Goal: Information Seeking & Learning: Learn about a topic

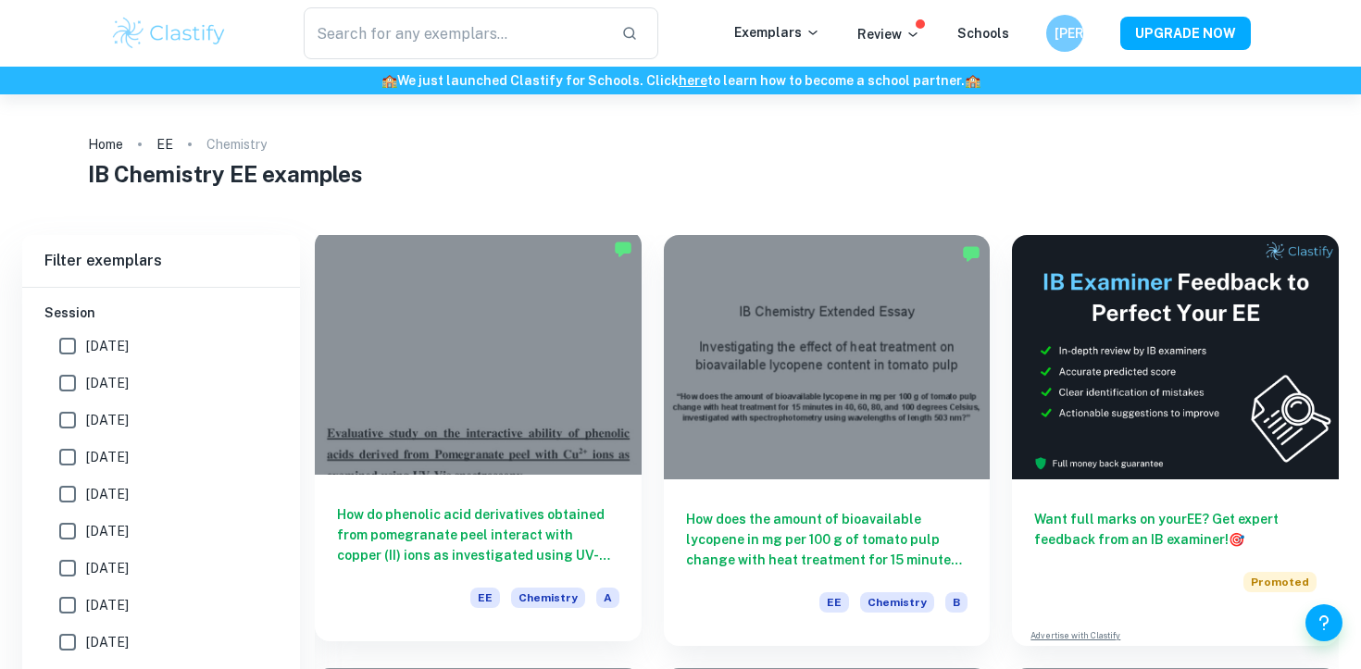
scroll to position [639, 0]
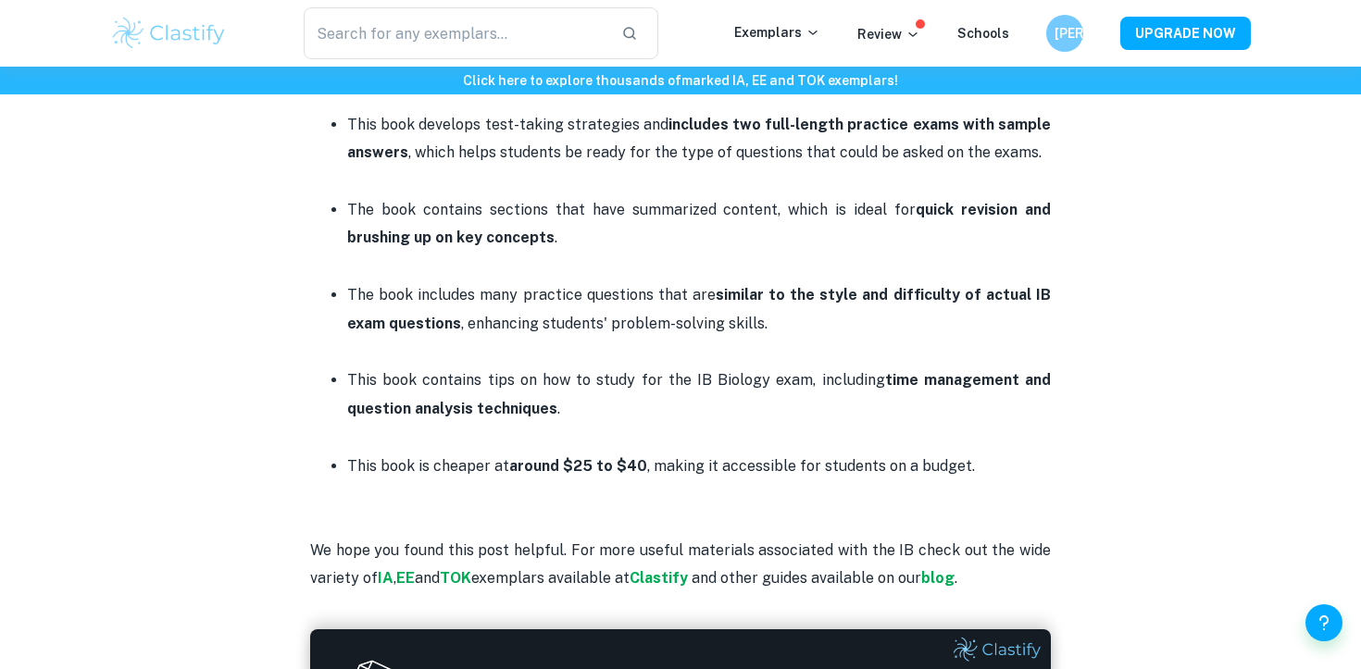
scroll to position [2014, 0]
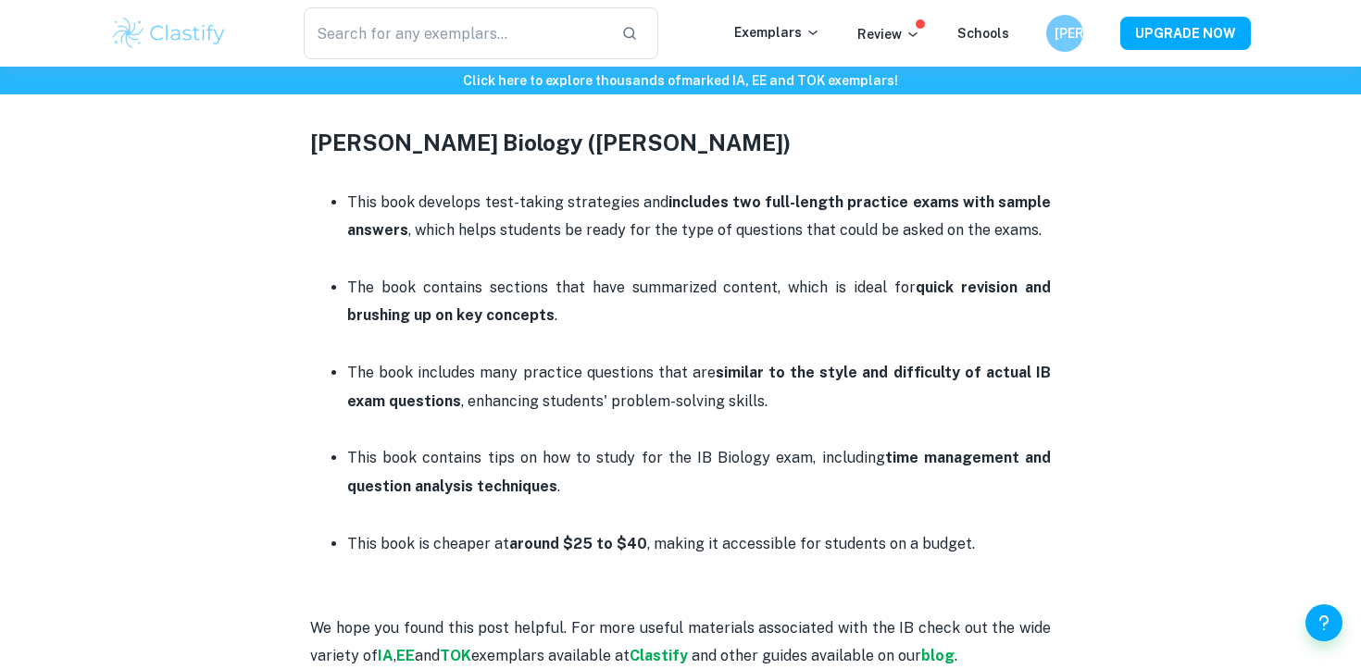
drag, startPoint x: 321, startPoint y: 200, endPoint x: 609, endPoint y: 196, distance: 287.9
click at [610, 187] on p at bounding box center [680, 173] width 741 height 28
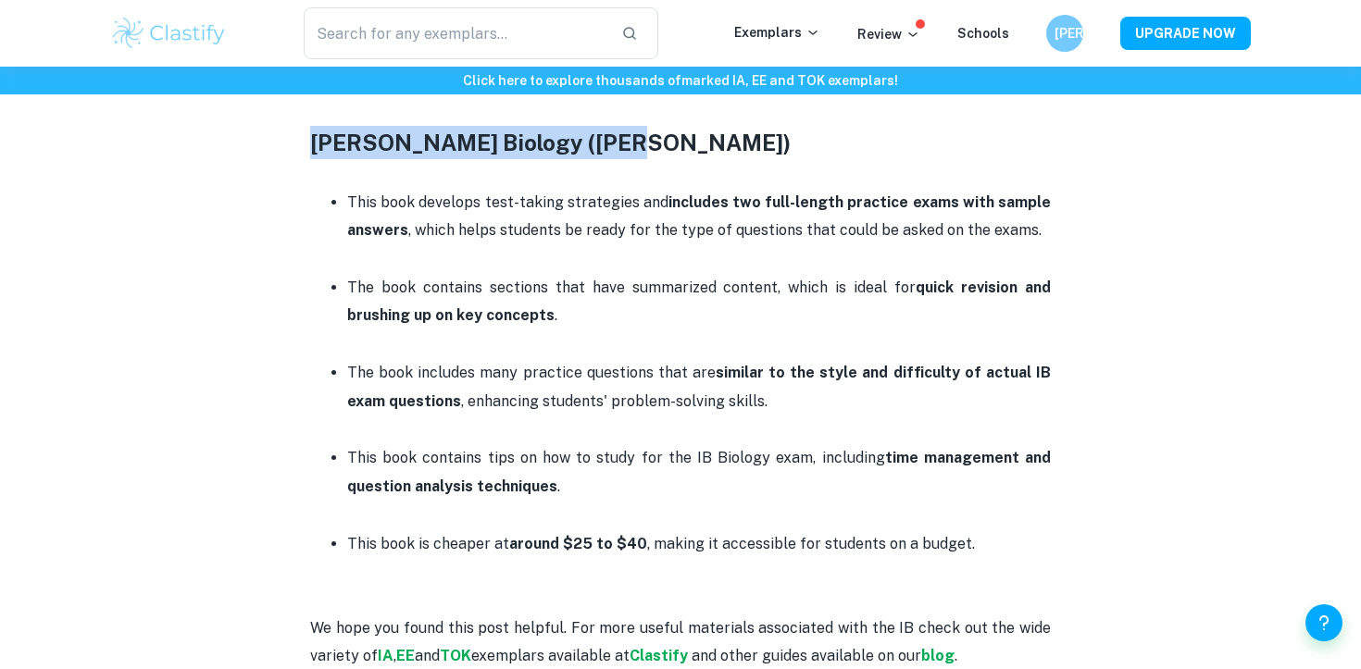
drag, startPoint x: 302, startPoint y: 175, endPoint x: 707, endPoint y: 176, distance: 405.5
copy h3 "[PERSON_NAME] Biology ([PERSON_NAME])"
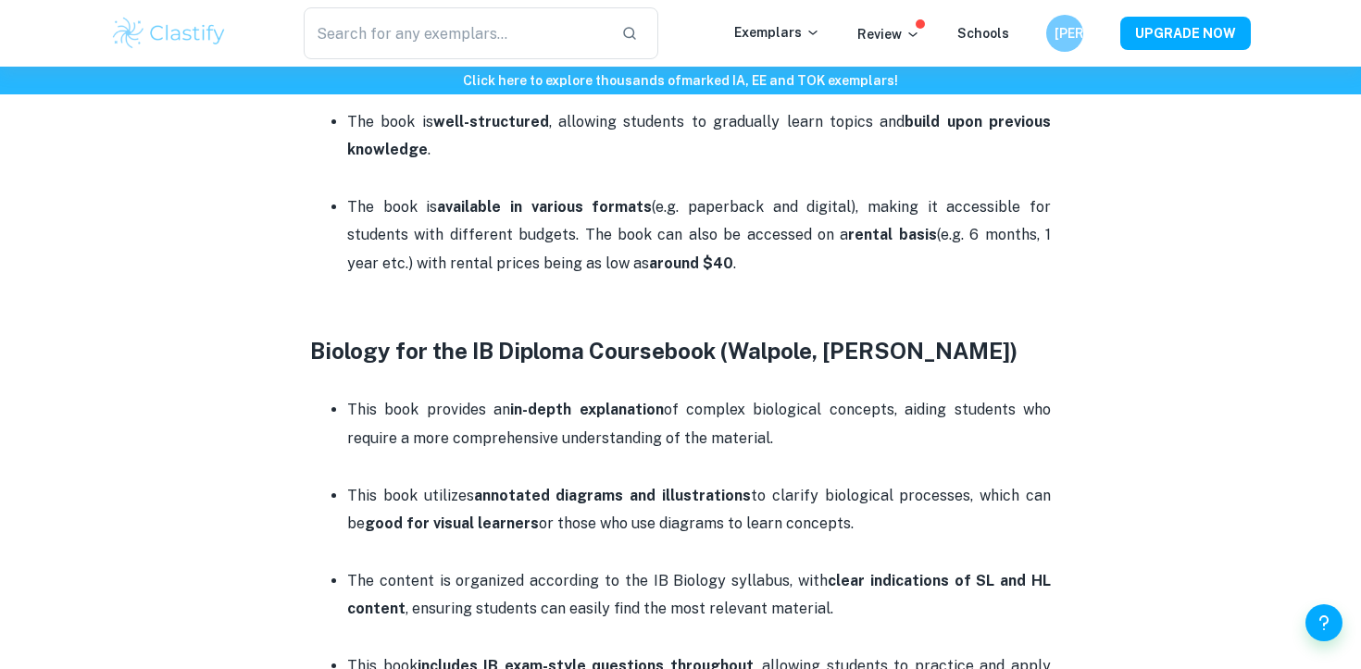
scroll to position [1312, 0]
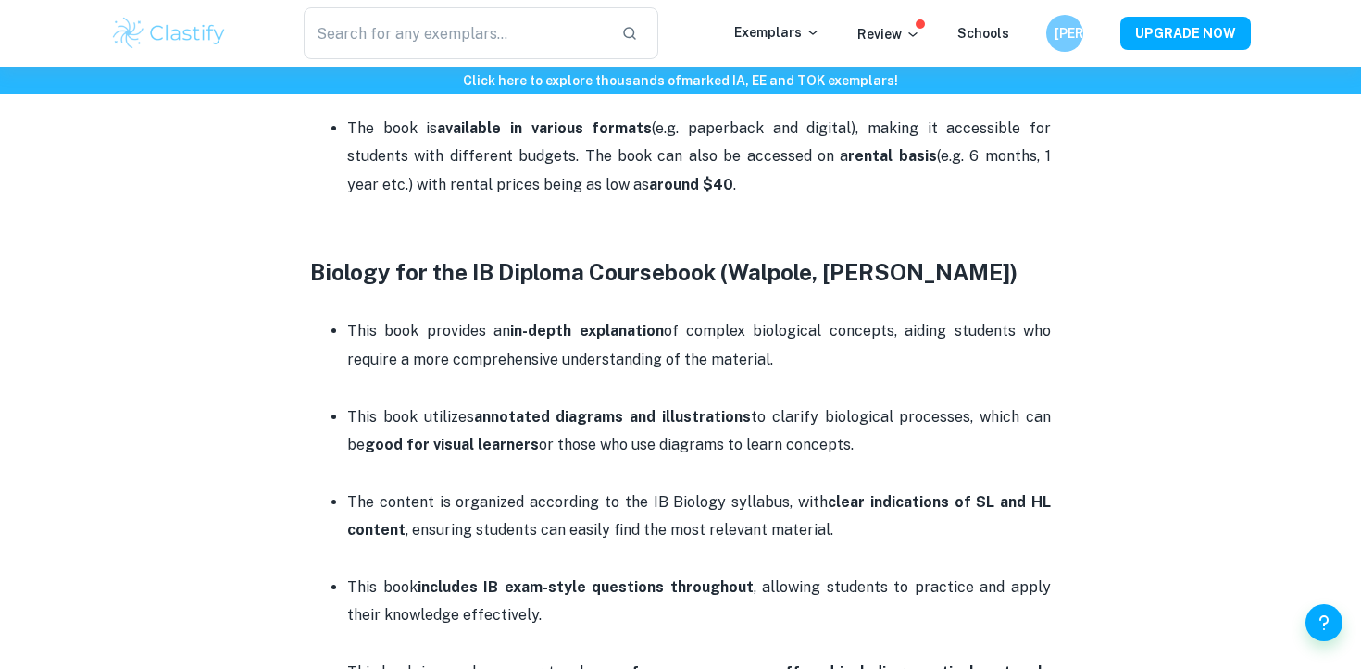
drag, startPoint x: 428, startPoint y: 277, endPoint x: 522, endPoint y: 306, distance: 99.0
click at [523, 306] on div "Best IB Biology textbooks By [PERSON_NAME][DATE] Get feedback on your Biology I…" at bounding box center [680, 261] width 1141 height 2860
copy h3 "Biology for the IB Diploma Coursebook (Walpole, [PERSON_NAME])"
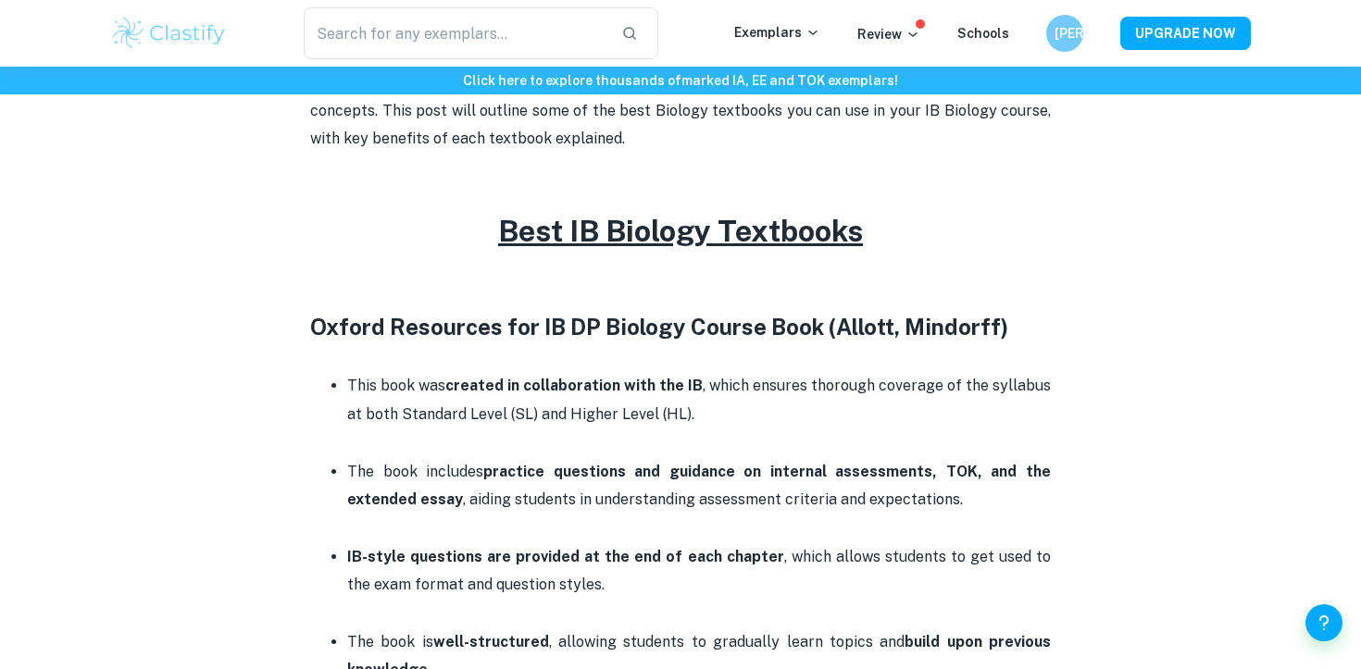
scroll to position [592, 0]
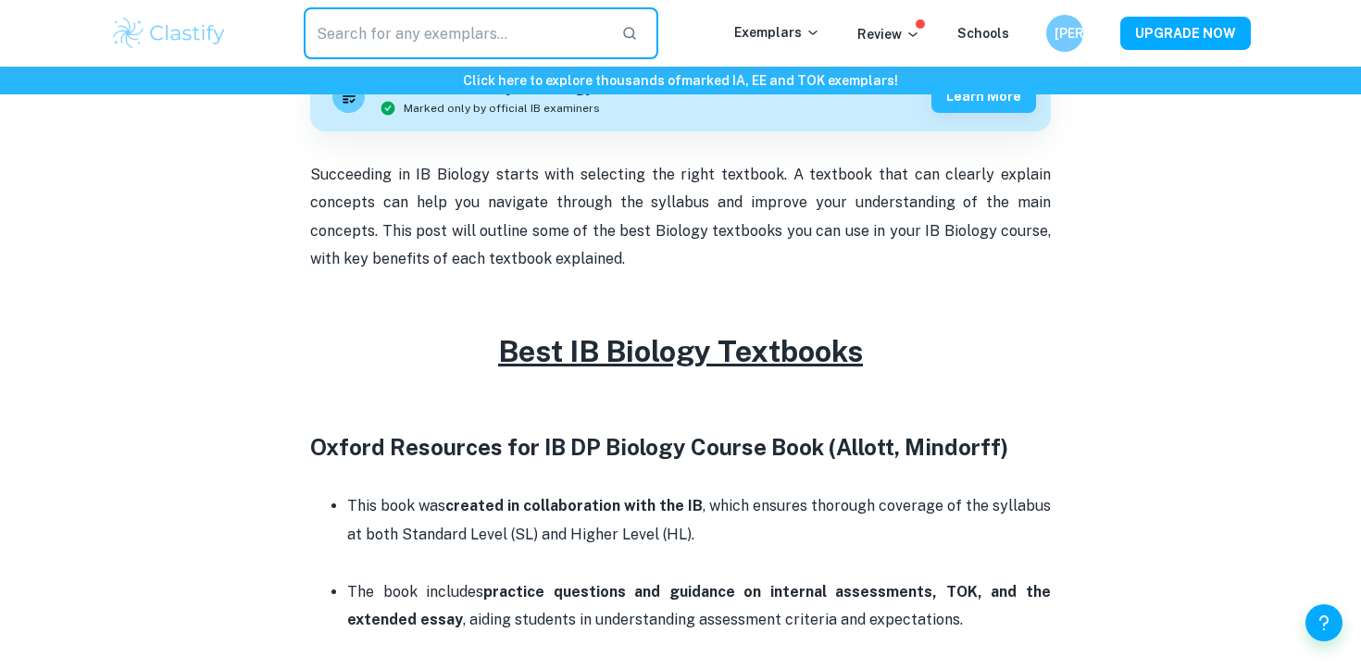
click at [482, 30] on input "text" at bounding box center [455, 33] width 303 height 52
type input "textbook"
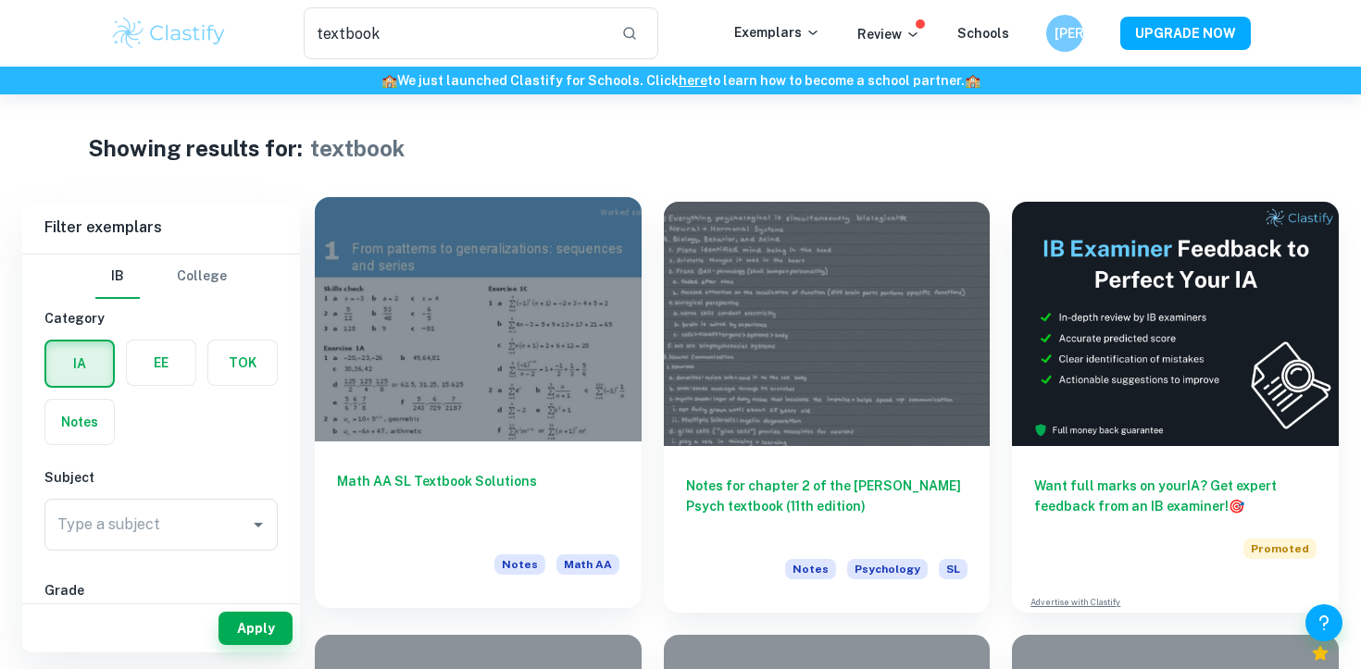
click at [588, 488] on h6 "Math AA SL Textbook Solutions" at bounding box center [478, 501] width 282 height 61
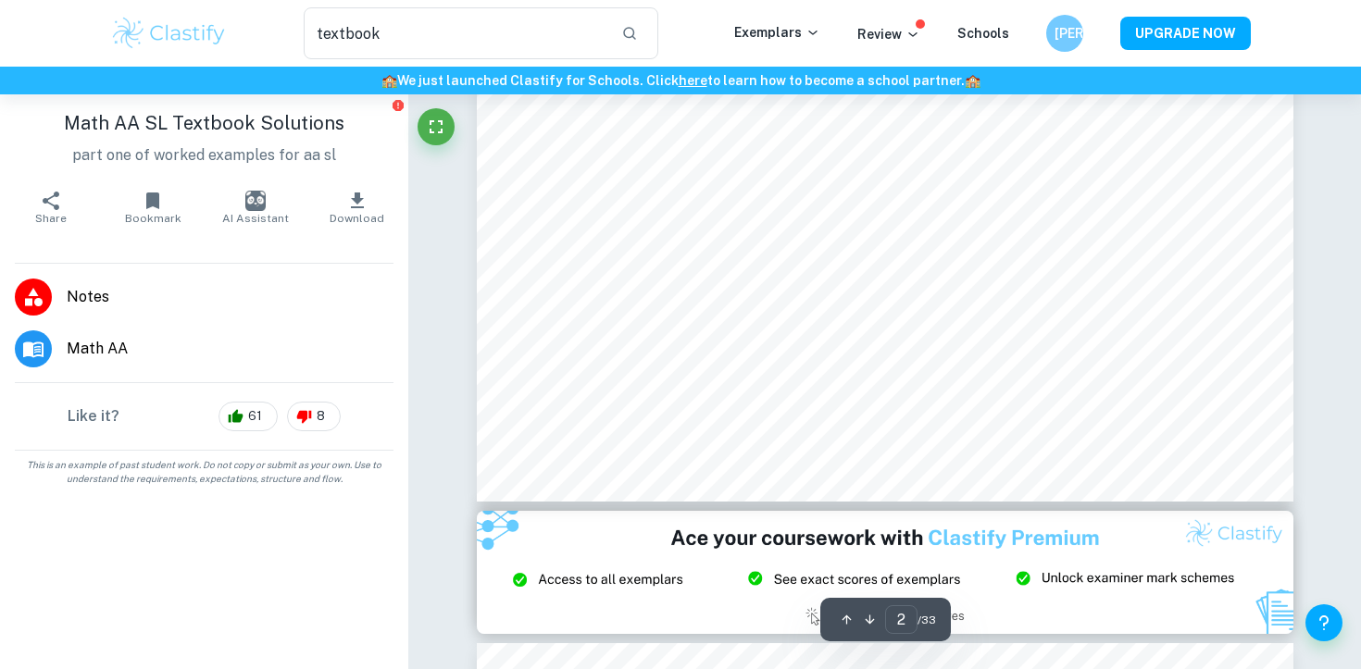
type input "3"
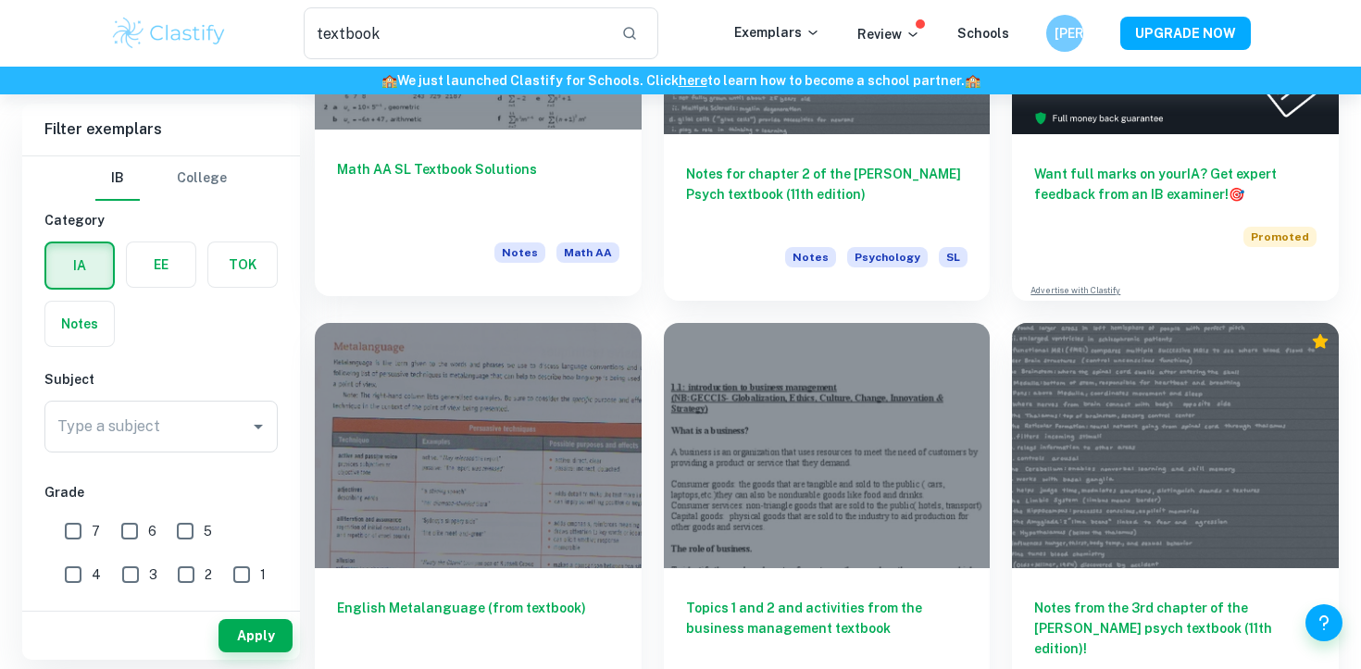
scroll to position [510, 0]
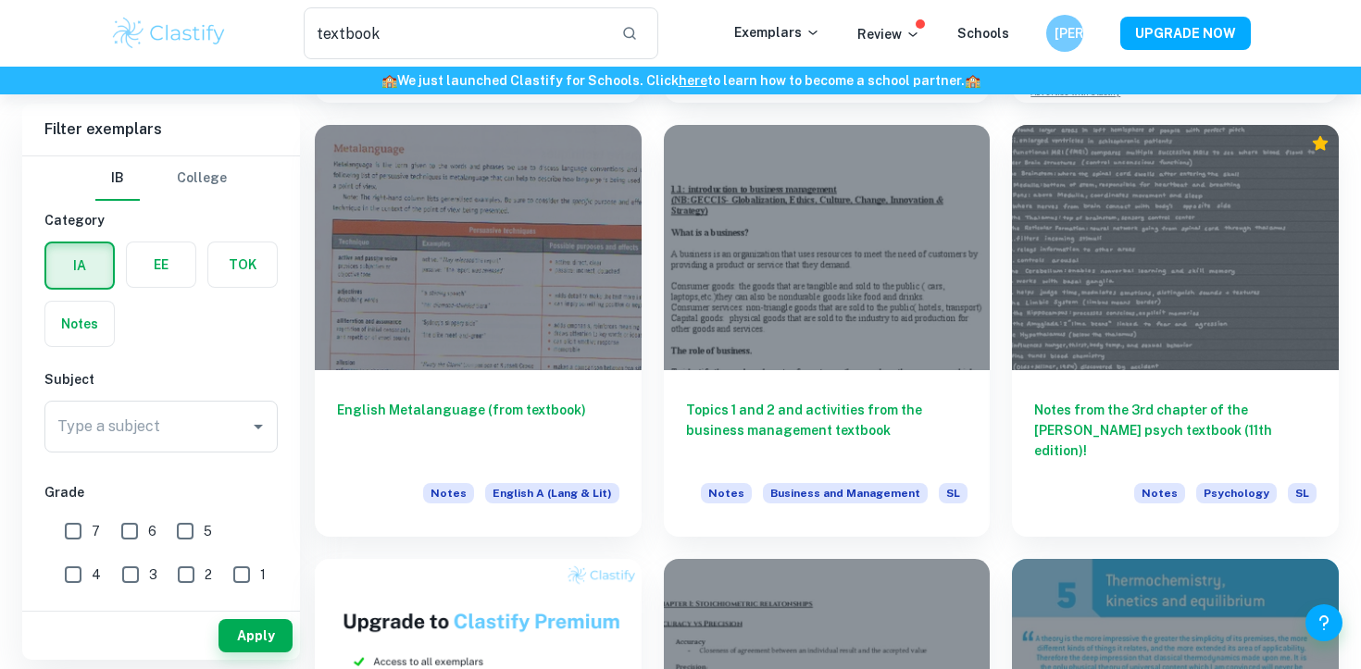
click at [116, 330] on div "IA EE TOK Notes" at bounding box center [155, 289] width 244 height 117
click at [106, 323] on label "button" at bounding box center [79, 324] width 69 height 44
click at [0, 0] on input "radio" at bounding box center [0, 0] width 0 height 0
click at [164, 429] on input "Type a subject" at bounding box center [147, 426] width 189 height 35
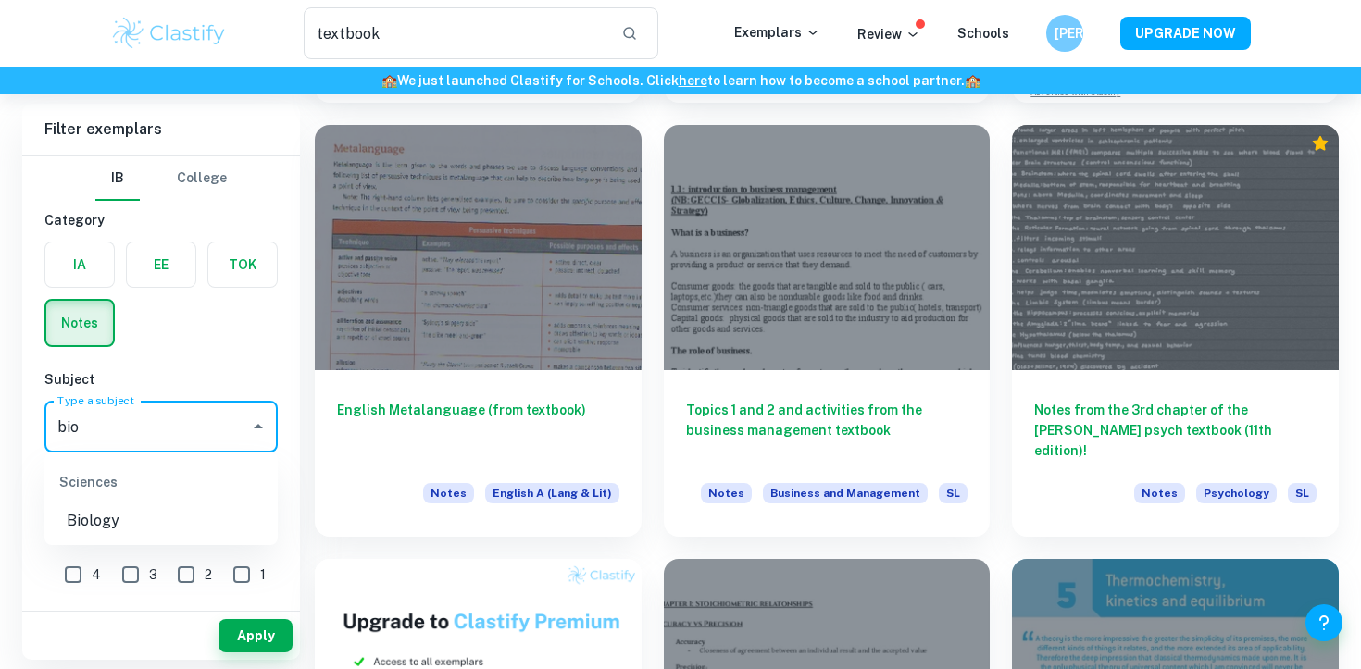
click at [150, 521] on li "Biology" at bounding box center [160, 521] width 233 height 33
click at [277, 641] on button "Apply" at bounding box center [255, 635] width 74 height 33
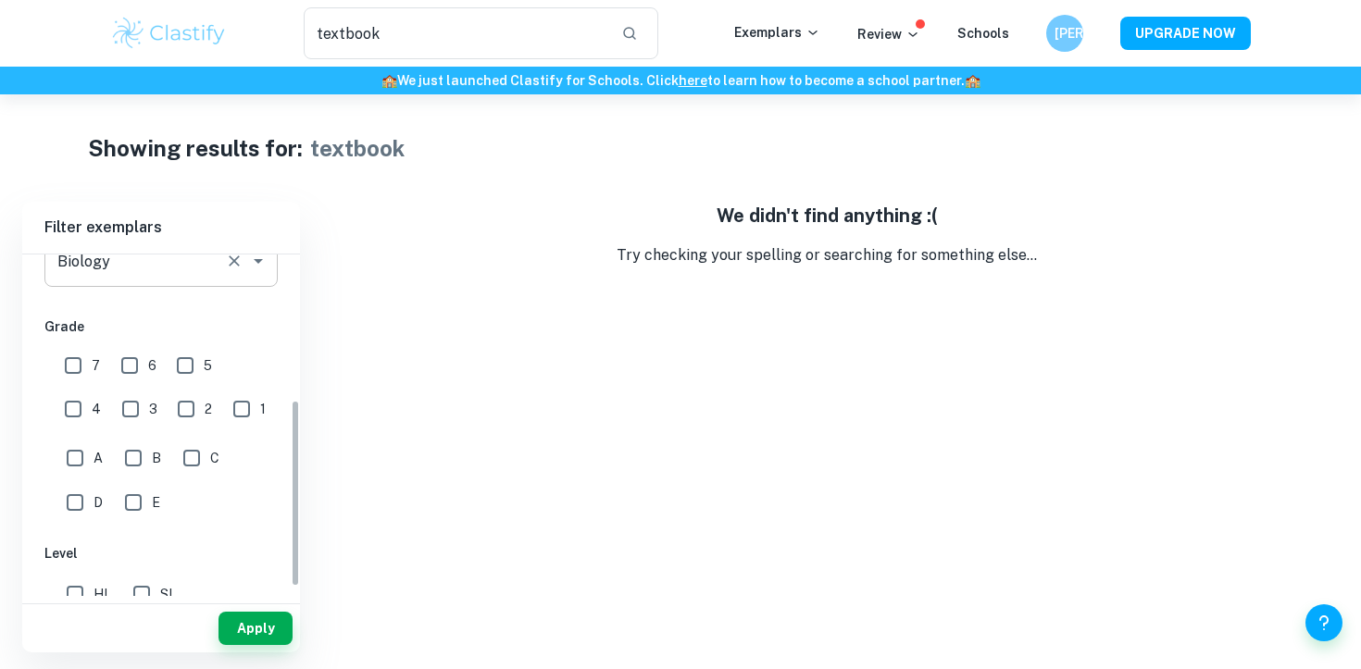
scroll to position [214, 0]
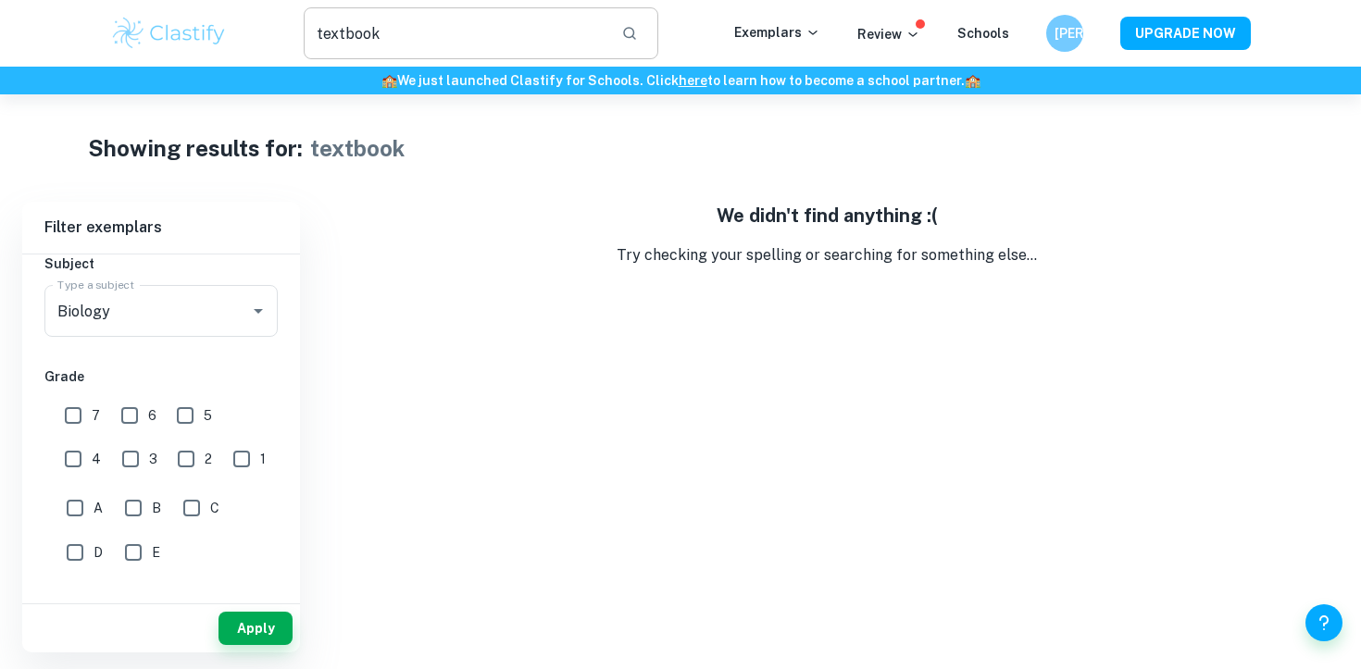
click at [462, 9] on input "textbook" at bounding box center [455, 33] width 303 height 52
click at [487, 28] on input "textbook" at bounding box center [455, 33] width 303 height 52
click at [532, 51] on input "textbook" at bounding box center [455, 33] width 303 height 52
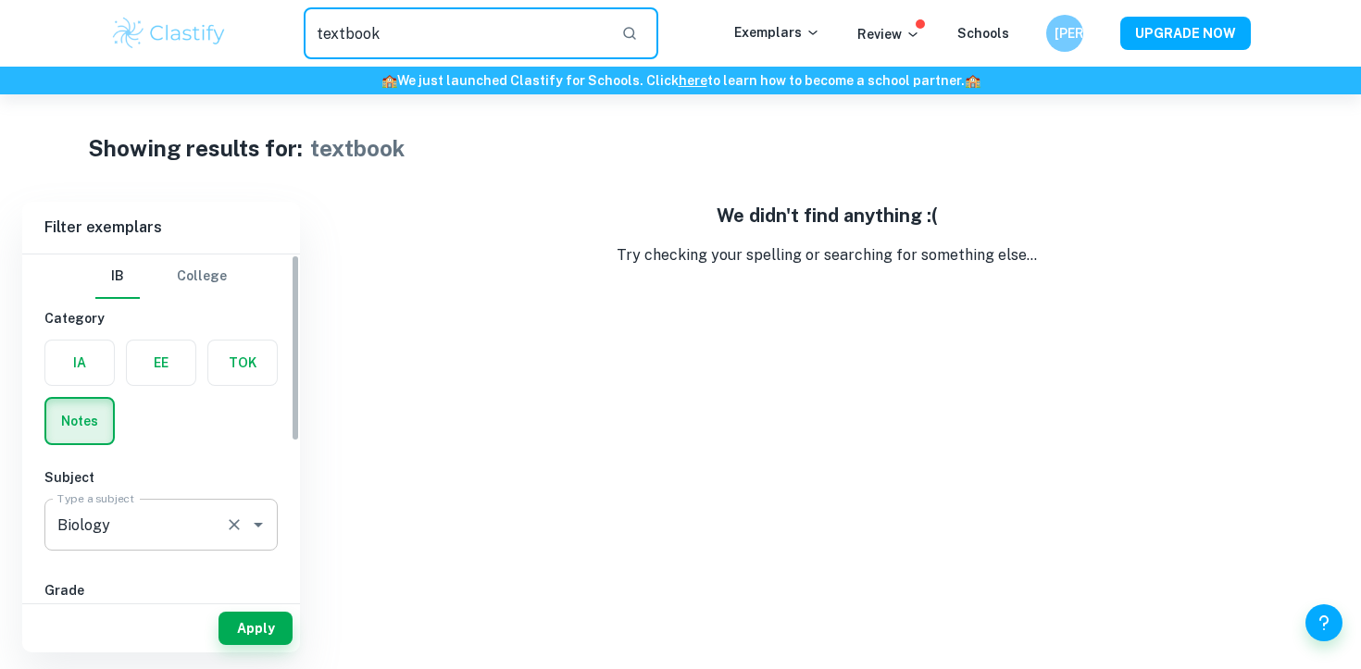
click at [223, 503] on div "Biology Type a subject" at bounding box center [160, 525] width 233 height 52
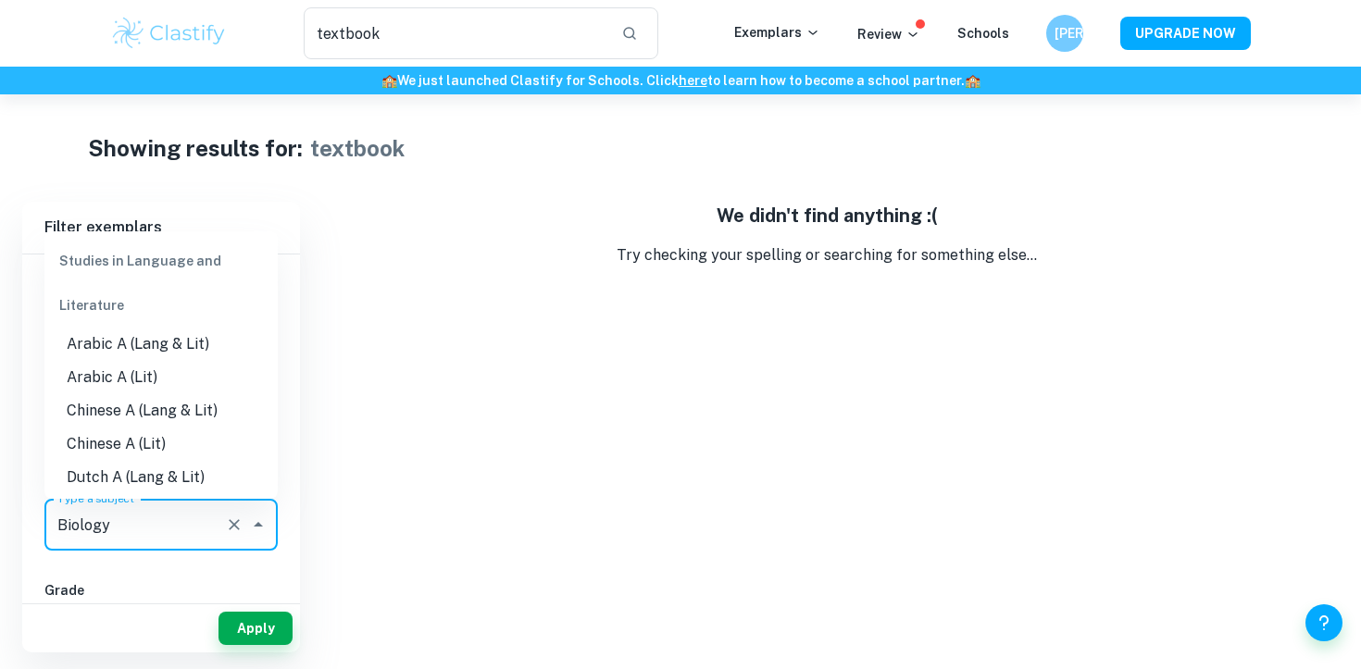
click at [217, 272] on div "Studies in Language and Literature" at bounding box center [160, 283] width 233 height 89
click at [210, 434] on li "Chinese A (Lit)" at bounding box center [160, 444] width 233 height 33
type input "Chinese A (Lit)"
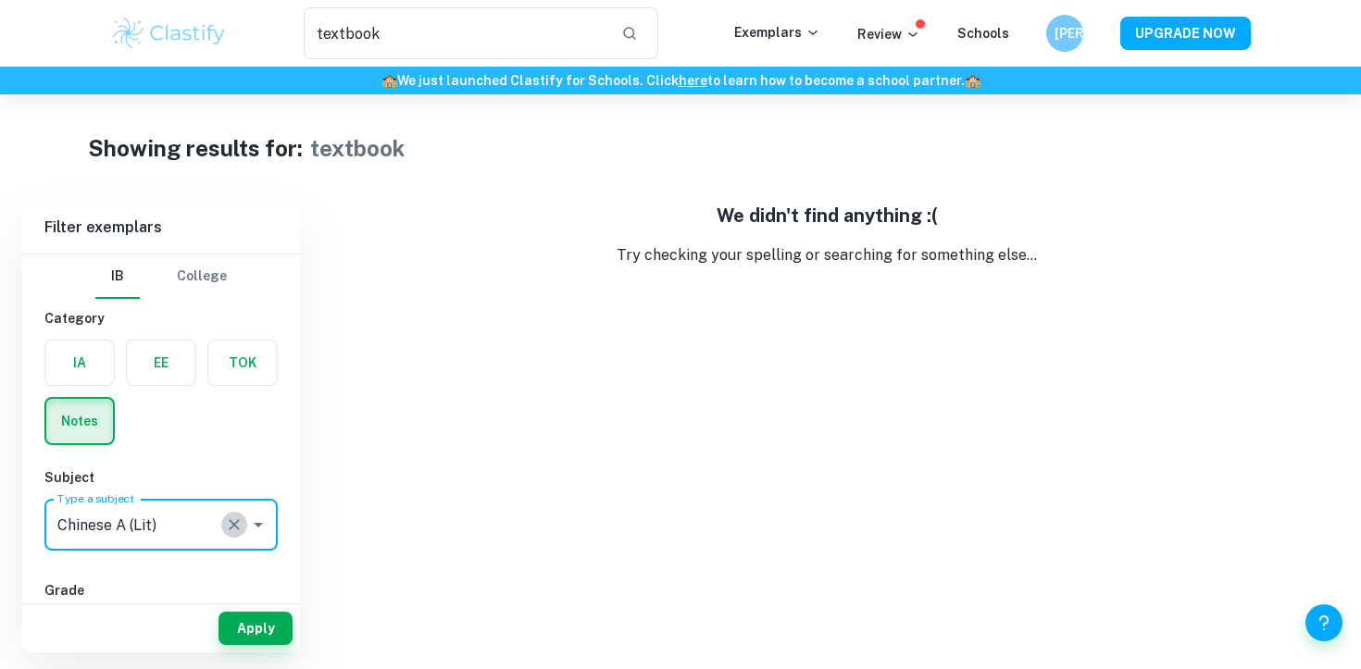
click at [240, 531] on icon "Clear" at bounding box center [234, 525] width 19 height 19
click at [670, 46] on div "textbook ​" at bounding box center [481, 33] width 506 height 52
click at [653, 45] on div "textbook ​" at bounding box center [481, 33] width 355 height 52
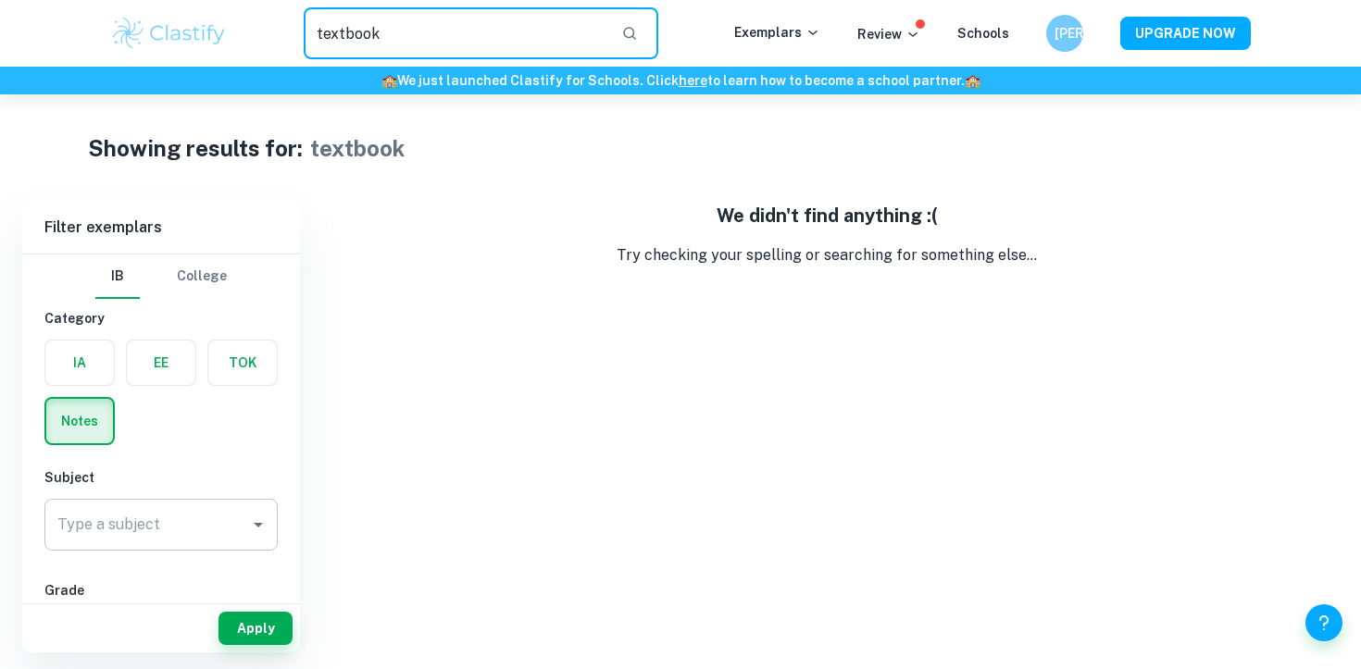
click at [636, 31] on icon "button" at bounding box center [629, 33] width 13 height 13
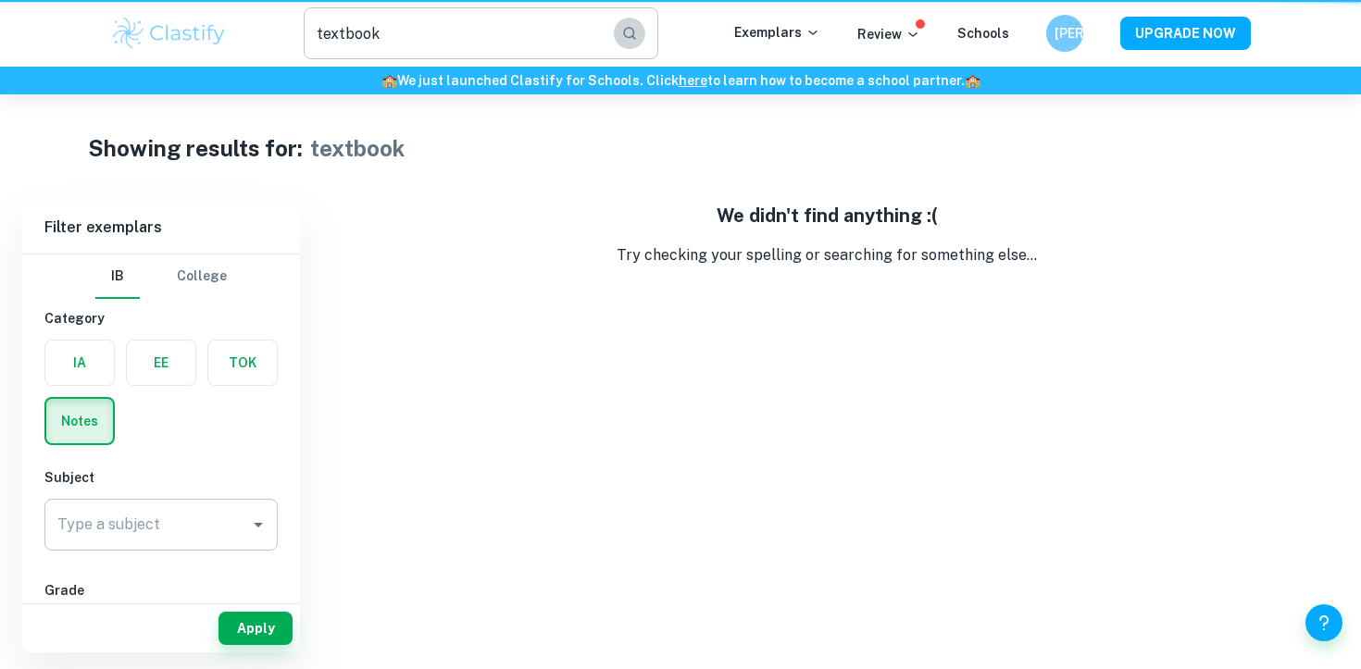
click at [636, 31] on icon "button" at bounding box center [629, 33] width 13 height 13
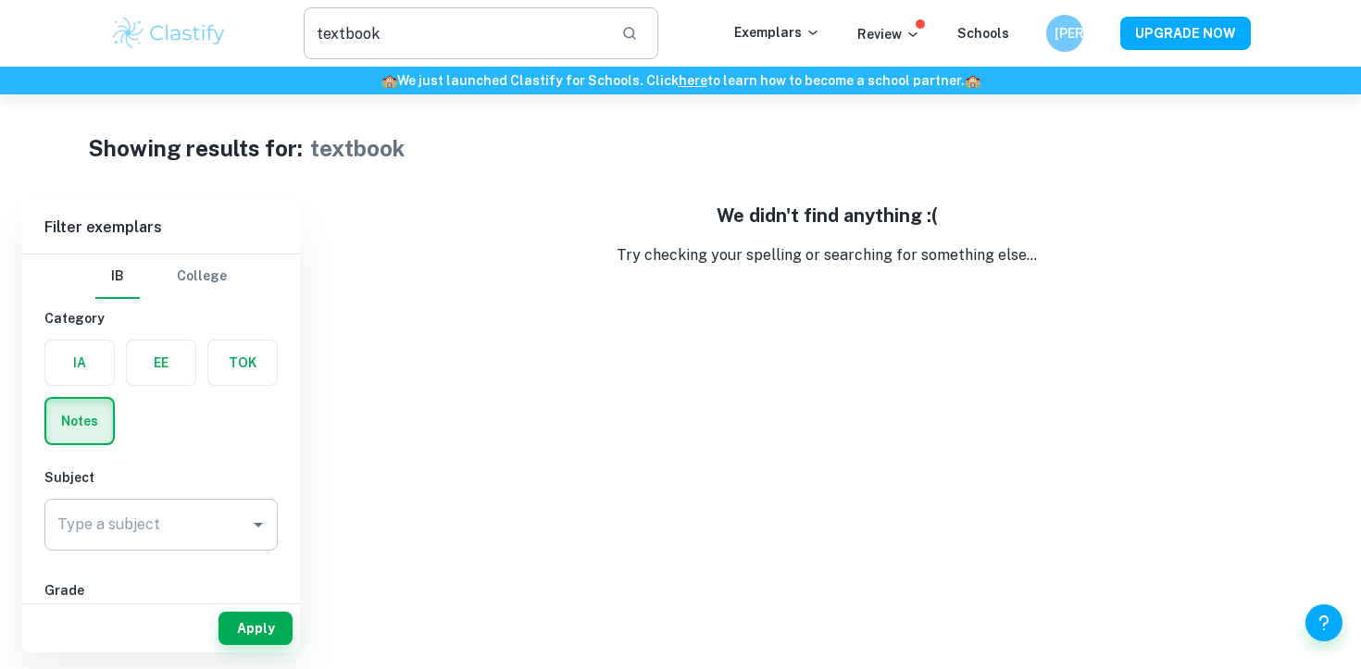
click at [561, 43] on input "textbook" at bounding box center [455, 33] width 303 height 52
click at [82, 355] on label "button" at bounding box center [79, 363] width 69 height 44
click at [0, 0] on input "radio" at bounding box center [0, 0] width 0 height 0
click at [457, 43] on input "textbook" at bounding box center [455, 33] width 303 height 52
